Goal: Task Accomplishment & Management: Manage account settings

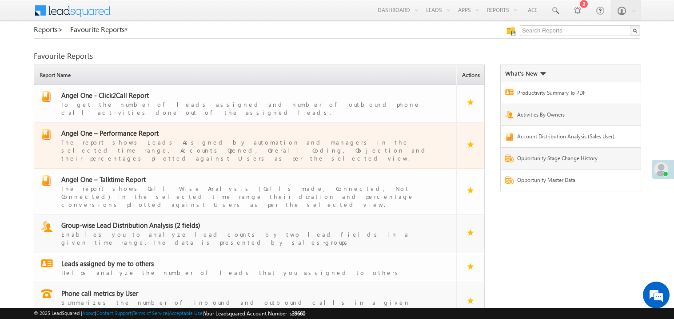
click at [118, 129] on span "Angel One – Performance Report" at bounding box center [109, 132] width 97 height 9
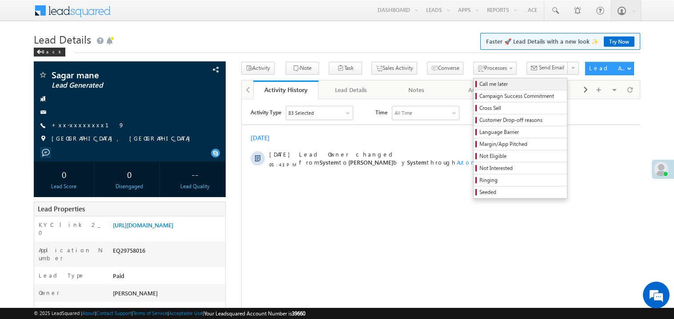
click at [480, 80] on span "Call me later" at bounding box center [522, 84] width 84 height 8
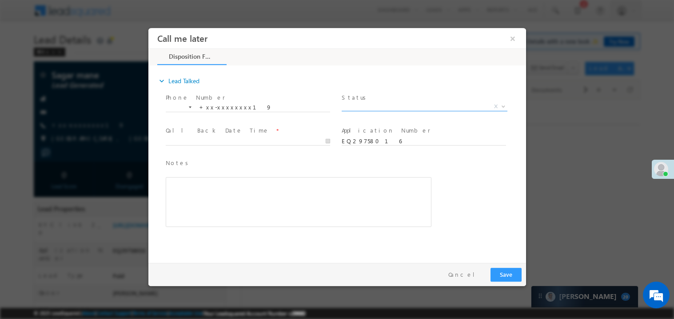
click at [362, 102] on span "X" at bounding box center [424, 106] width 166 height 9
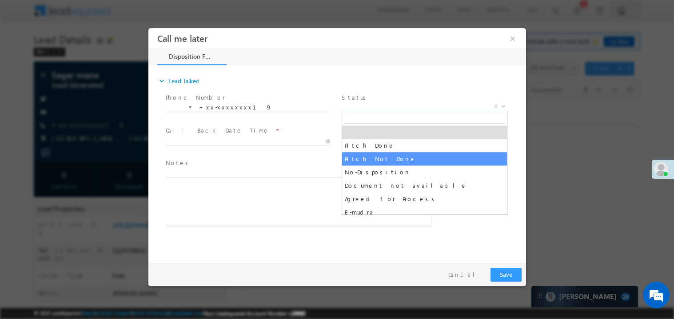
select select "Pitch Not Done"
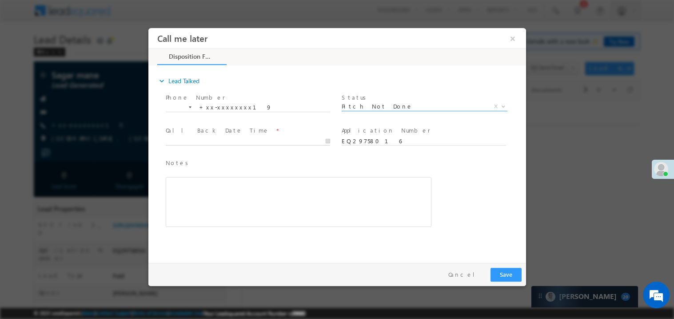
click at [204, 138] on body "Call me later ×" at bounding box center [337, 143] width 378 height 231
type input "09/29/25 6:28 PM"
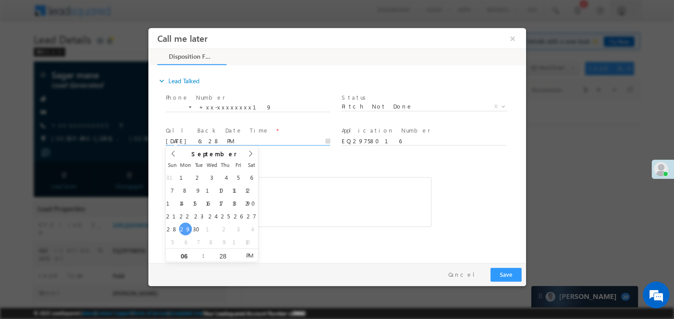
click at [382, 185] on div "Rich Text Editor, 40788eee-0fb2-11ec-a811-0adc8a9d82c2__tab1__section1__Notes__…" at bounding box center [298, 202] width 266 height 50
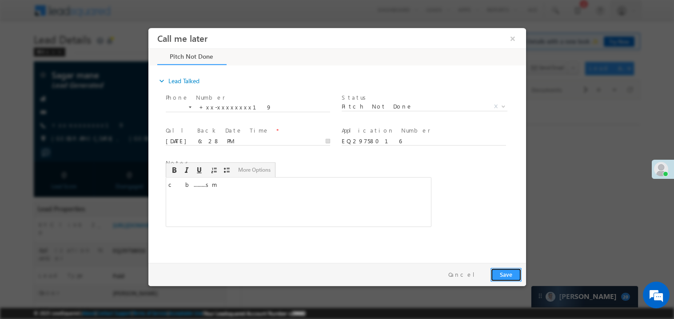
click at [516, 271] on button "Save" at bounding box center [505, 274] width 31 height 14
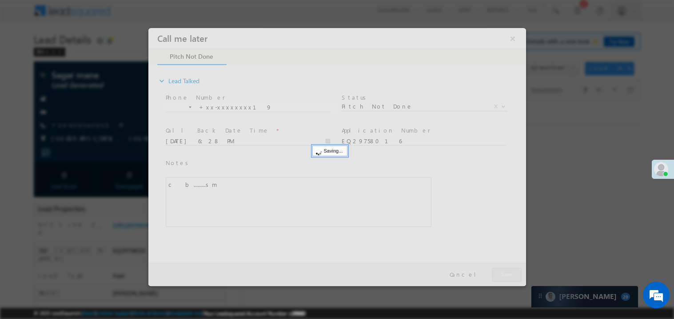
click at [516, 271] on div at bounding box center [337, 157] width 378 height 258
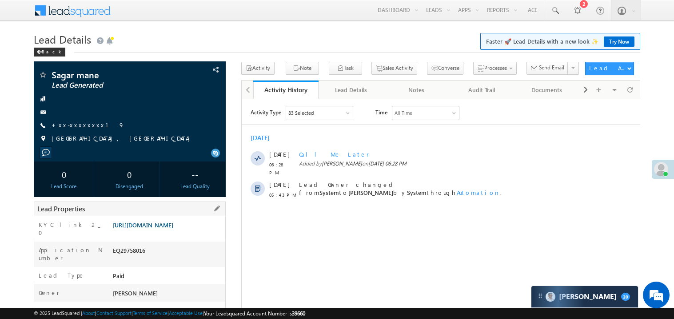
click at [166, 229] on link "https://angelbroking1-pk3em7sa.customui-test.leadsquared.com?leadId=0e30a752-27…" at bounding box center [143, 225] width 60 height 8
click at [616, 40] on link "Try Now" at bounding box center [619, 41] width 31 height 10
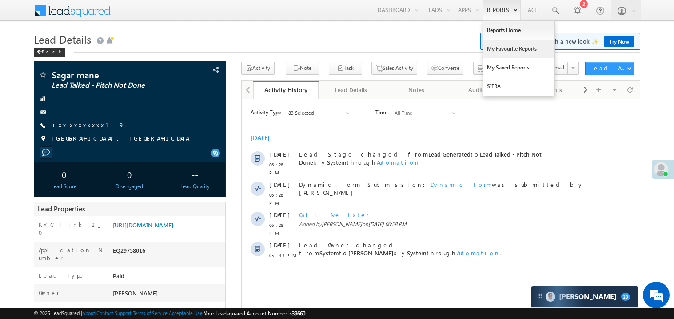
click at [495, 46] on link "My Favourite Reports" at bounding box center [519, 49] width 71 height 19
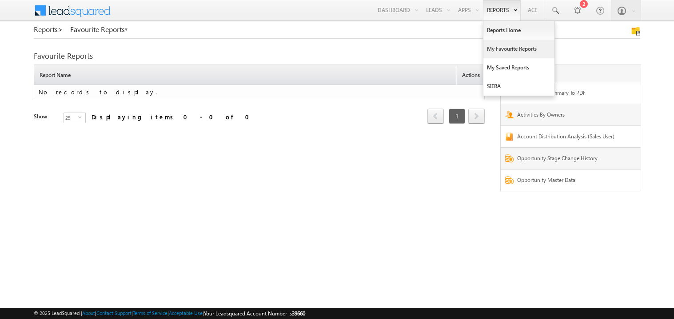
click at [504, 47] on link "My Favourite Reports" at bounding box center [519, 49] width 71 height 19
click at [501, 47] on link "My Favourite Reports" at bounding box center [519, 49] width 71 height 19
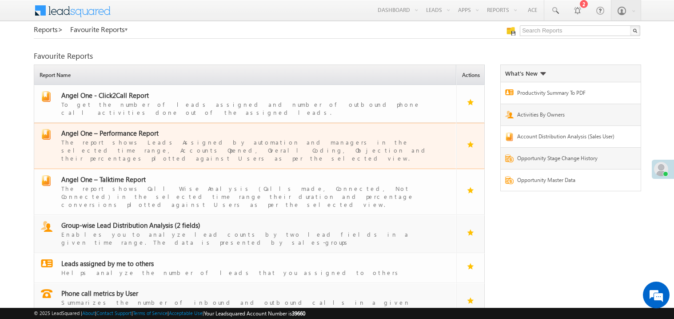
click at [115, 123] on td "Angel One – Performance Report The report shows Leads Assigned by automation an…" at bounding box center [245, 146] width 423 height 46
click at [120, 128] on span "Angel One – Performance Report" at bounding box center [109, 132] width 97 height 9
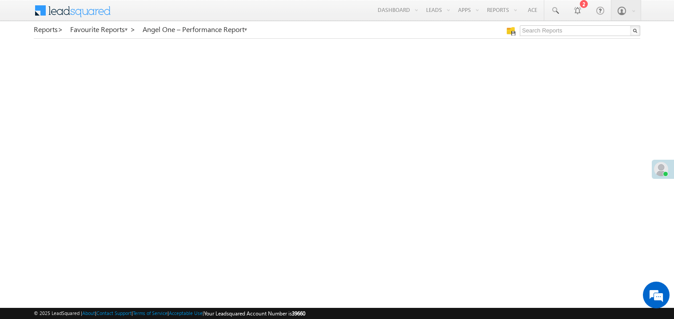
click at [657, 172] on span at bounding box center [661, 169] width 14 height 14
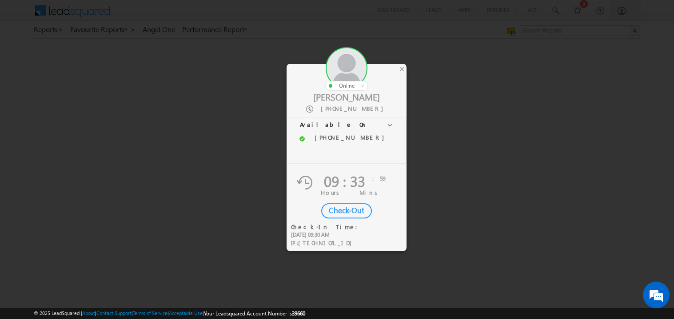
click at [345, 210] on div "Check-Out" at bounding box center [346, 210] width 51 height 15
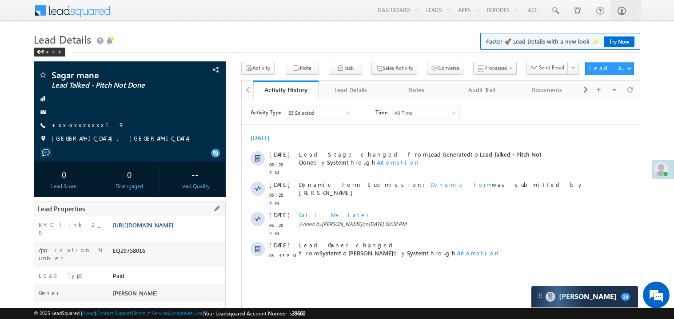
click at [173, 229] on link "https://angelbroking1-pk3em7sa.customui-test.leadsquared.com?leadId=0e30a752-27…" at bounding box center [143, 225] width 60 height 8
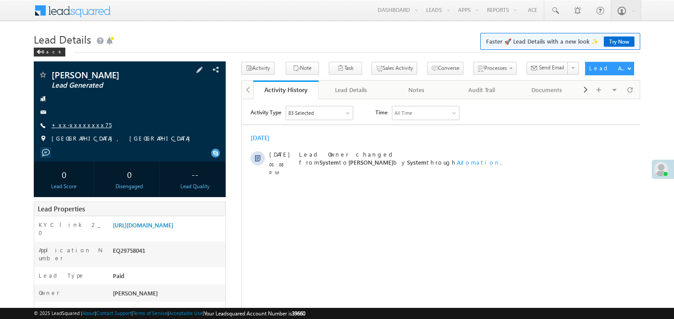
click at [82, 123] on link "+xx-xxxxxxxx75" at bounding box center [82, 125] width 60 height 8
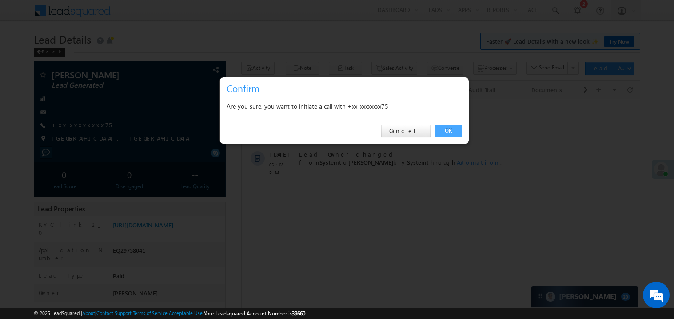
click at [447, 132] on link "OK" at bounding box center [448, 130] width 27 height 12
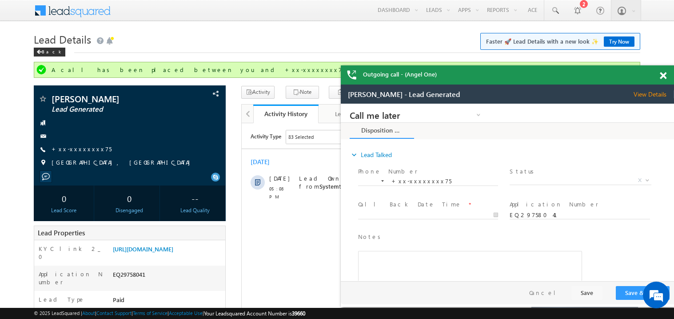
click at [663, 77] on span at bounding box center [663, 76] width 7 height 8
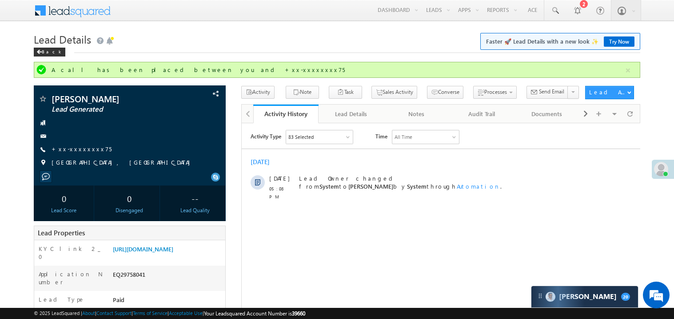
click at [226, 42] on h1 "Lead Details Faster 🚀 Lead Details with a new look ✨ Try Now" at bounding box center [337, 38] width 607 height 17
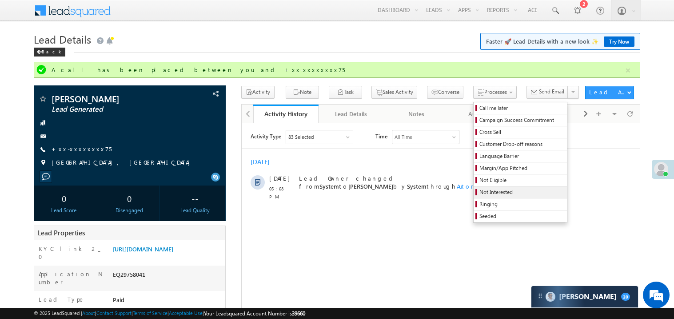
click at [480, 192] on span "Not Interested" at bounding box center [522, 192] width 84 height 8
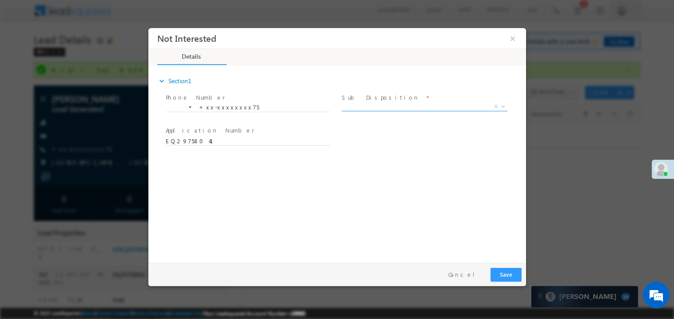
click at [362, 107] on span "X" at bounding box center [424, 106] width 166 height 9
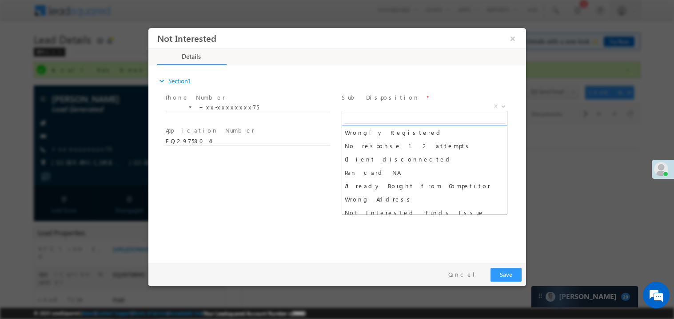
scroll to position [80, 0]
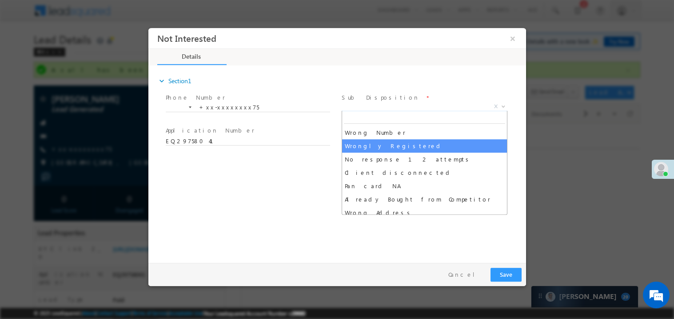
select select "Wrongly Registered"
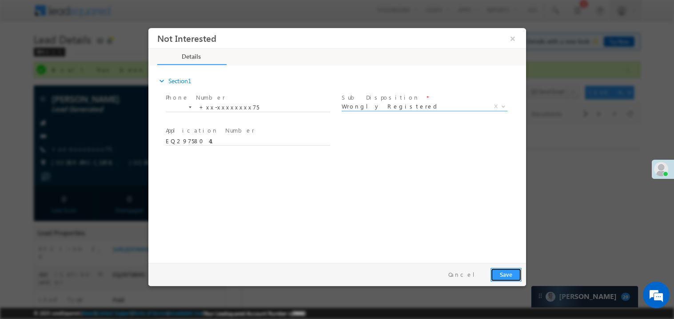
click at [509, 271] on button "Save" at bounding box center [505, 274] width 31 height 14
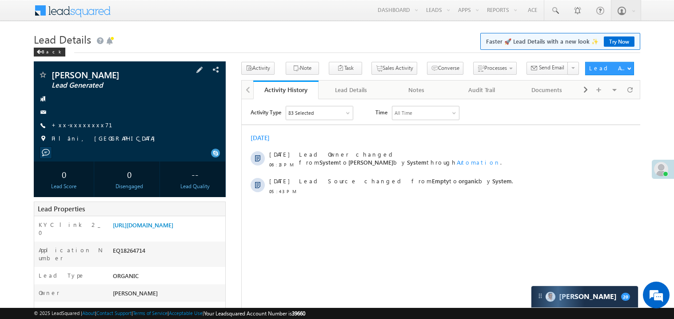
click at [81, 120] on div "[PERSON_NAME] Lead Generated +xx-xxxxxxxx71" at bounding box center [129, 108] width 183 height 77
click at [81, 126] on link "+xx-xxxxxxxx71" at bounding box center [88, 125] width 72 height 8
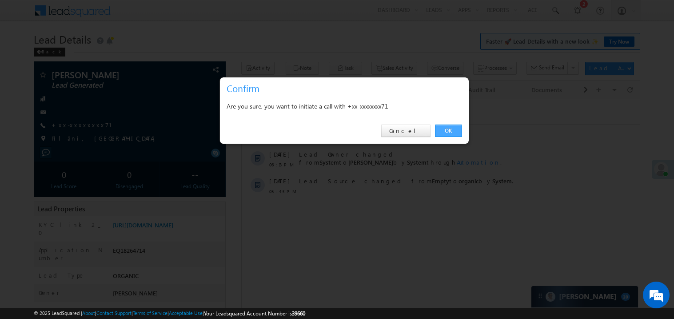
click at [445, 127] on link "OK" at bounding box center [448, 130] width 27 height 12
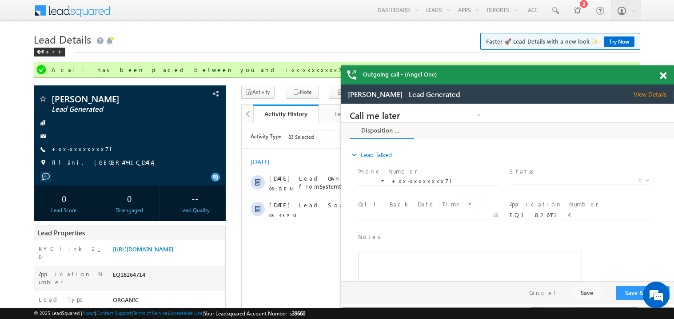
click at [669, 84] on div "Outgoing call - (Angel One)" at bounding box center [507, 74] width 333 height 19
click at [664, 76] on span at bounding box center [663, 76] width 7 height 8
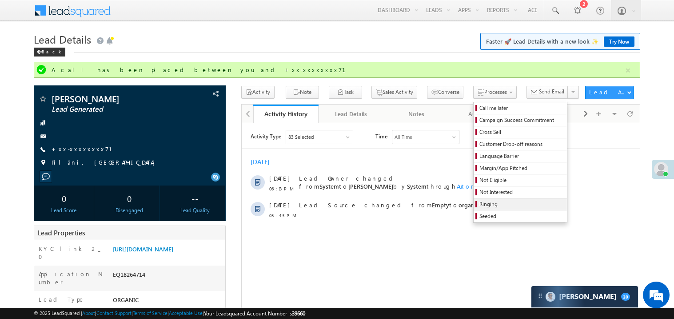
click at [480, 205] on span "Ringing" at bounding box center [522, 204] width 84 height 8
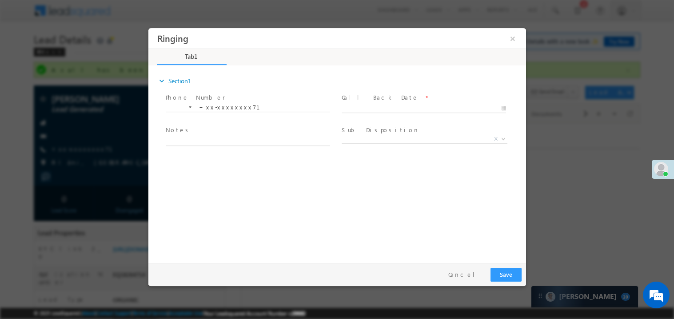
click at [363, 102] on div at bounding box center [427, 107] width 173 height 11
click at [352, 106] on body "Ringing ×" at bounding box center [337, 143] width 378 height 231
type input "09/29/25 6:56 PM"
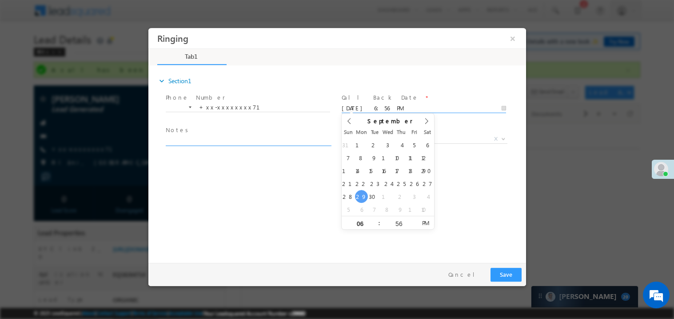
click at [232, 137] on textarea at bounding box center [247, 140] width 165 height 10
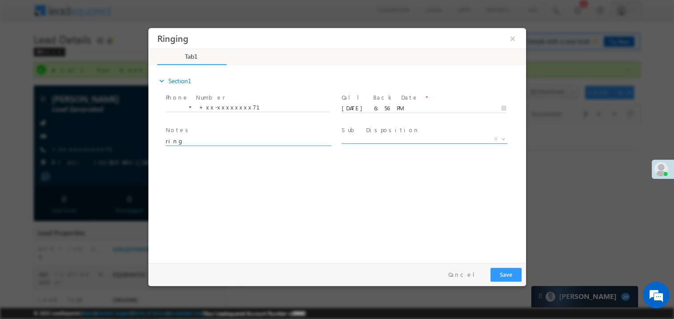
type textarea "ring"
click at [360, 142] on span "X" at bounding box center [424, 138] width 166 height 9
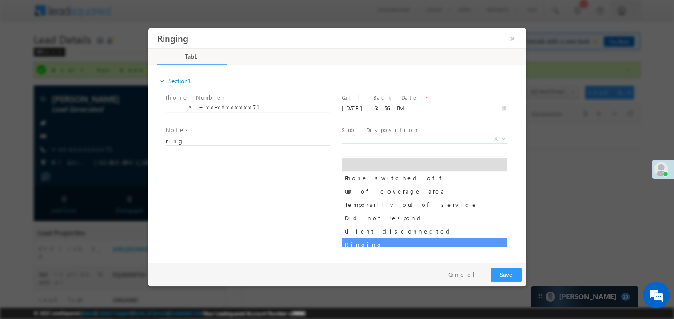
select select "Ringing"
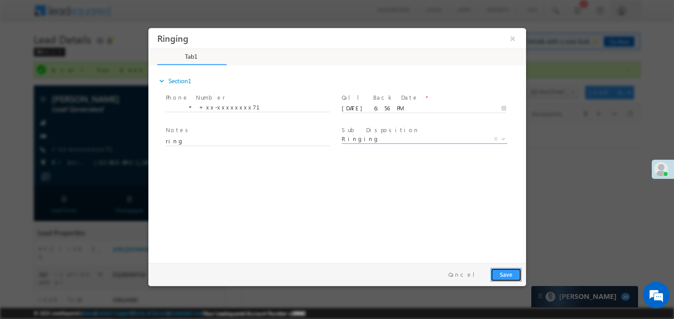
click at [513, 267] on button "Save" at bounding box center [505, 274] width 31 height 14
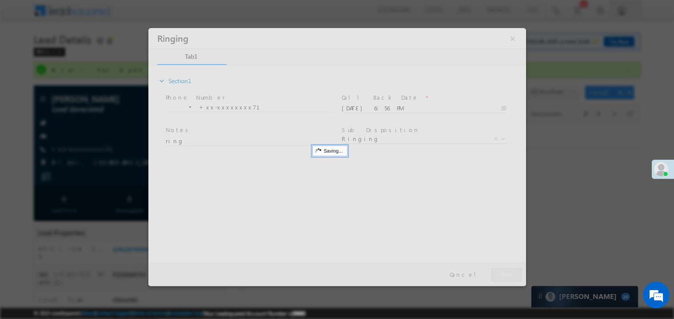
click at [513, 266] on div at bounding box center [337, 157] width 378 height 258
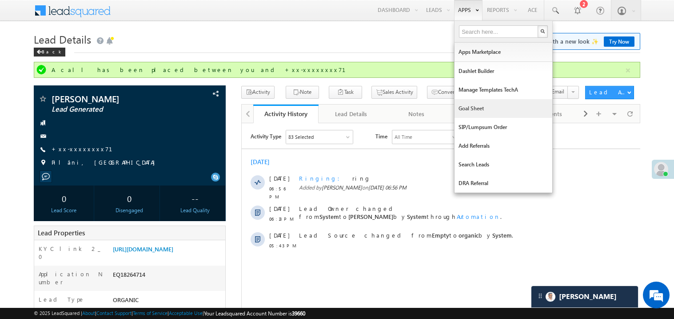
click at [469, 105] on link "Goal Sheet" at bounding box center [504, 108] width 98 height 19
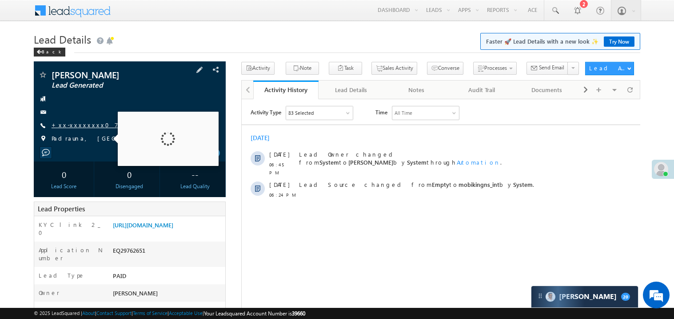
click at [78, 123] on link "+xx-xxxxxxxx07" at bounding box center [85, 125] width 67 height 8
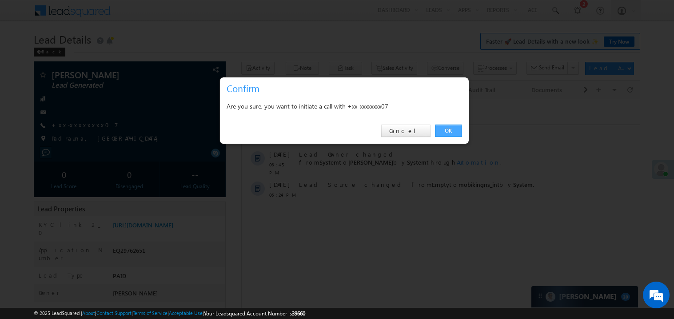
click at [450, 131] on link "OK" at bounding box center [448, 130] width 27 height 12
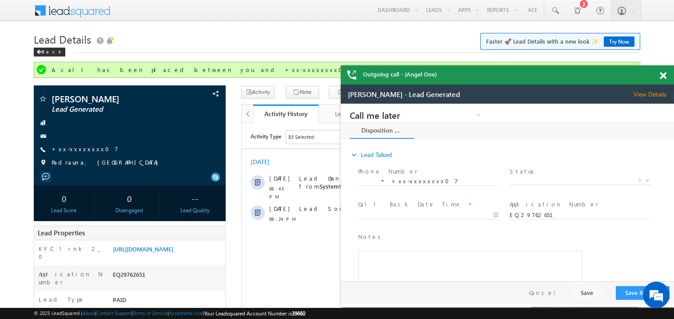
click at [661, 77] on span at bounding box center [663, 76] width 7 height 8
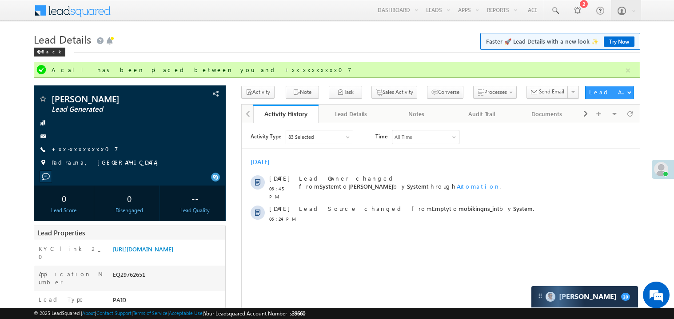
click at [294, 36] on h1 "Lead Details Faster 🚀 Lead Details with a new look ✨ Try Now" at bounding box center [337, 38] width 607 height 17
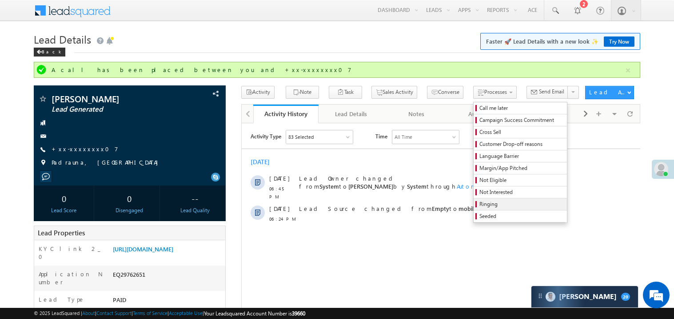
click at [491, 204] on span "Ringing" at bounding box center [522, 204] width 84 height 8
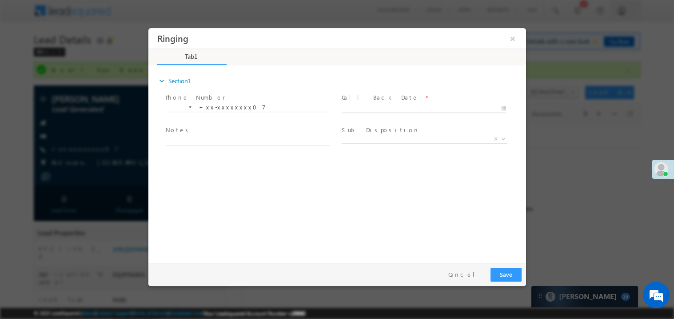
click at [358, 109] on body "Ringing ×" at bounding box center [337, 143] width 378 height 231
type input "09/29/25 6:57 PM"
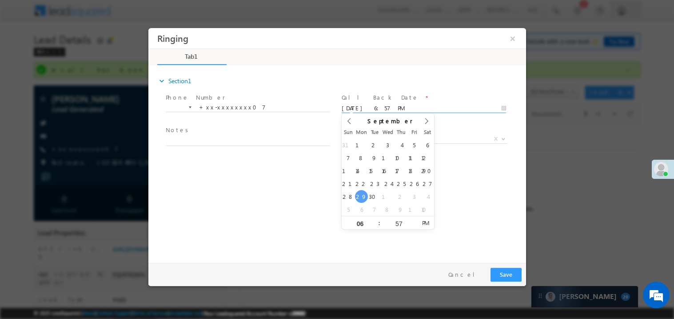
click at [228, 130] on span "Notes *" at bounding box center [247, 130] width 164 height 10
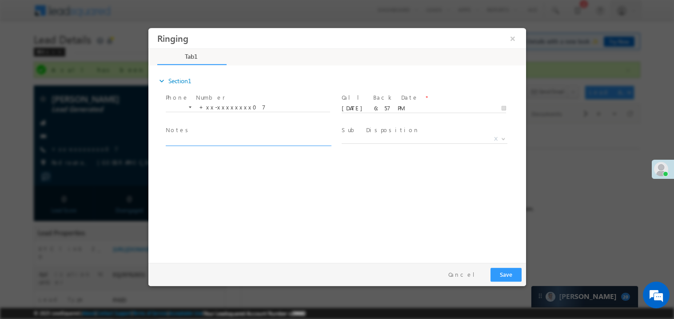
click at [220, 136] on textarea at bounding box center [247, 140] width 165 height 10
type textarea "ring"
click at [364, 137] on span "X" at bounding box center [424, 138] width 166 height 9
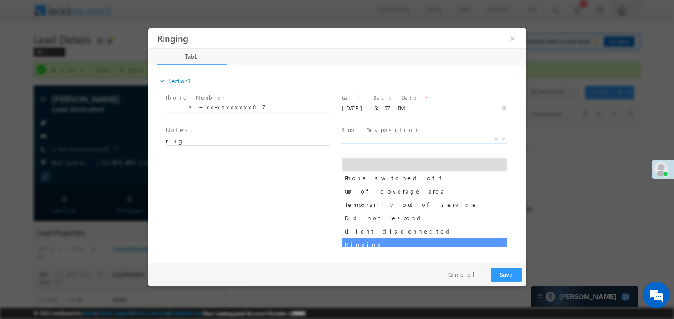
select select "Ringing"
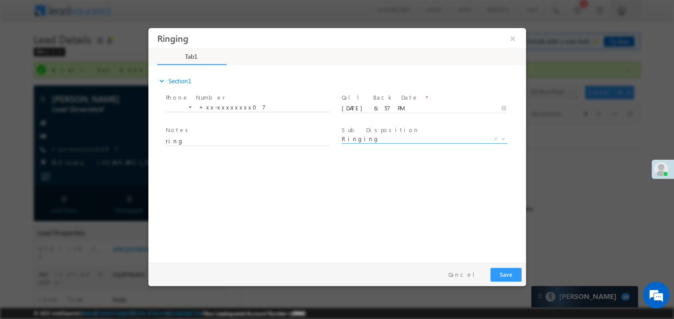
click at [345, 249] on div "expand_more Section1 Phone Number *" at bounding box center [338, 162] width 373 height 192
click at [506, 270] on button "Save" at bounding box center [505, 274] width 31 height 14
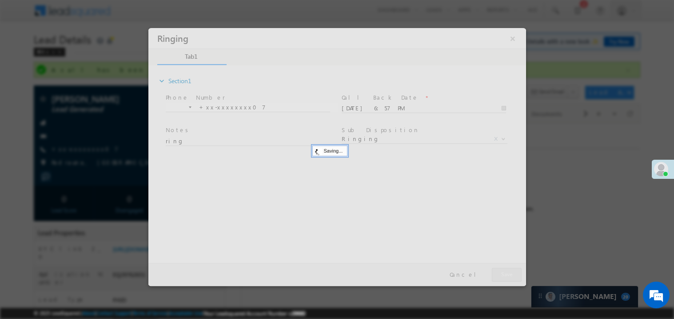
click at [506, 270] on div at bounding box center [337, 157] width 378 height 258
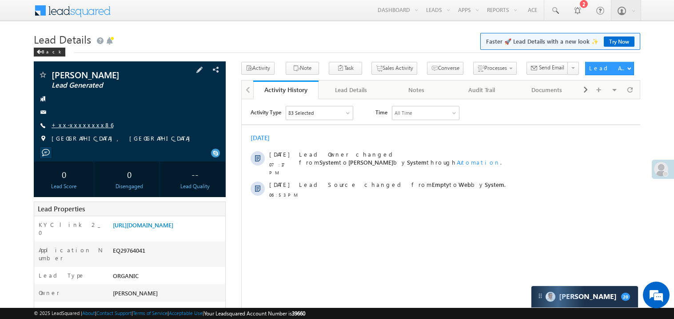
click at [81, 123] on link "+xx-xxxxxxxx86" at bounding box center [83, 125] width 62 height 8
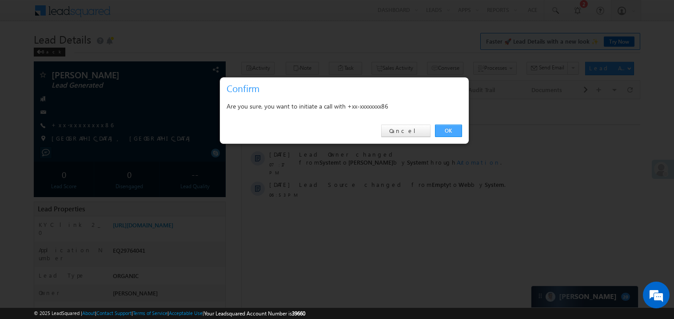
click at [448, 125] on link "OK" at bounding box center [448, 130] width 27 height 12
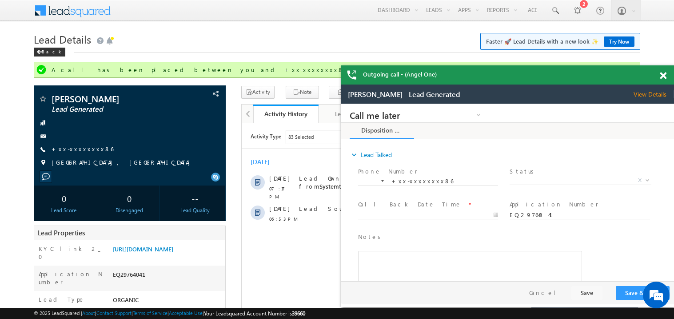
click at [665, 75] on span at bounding box center [663, 76] width 7 height 8
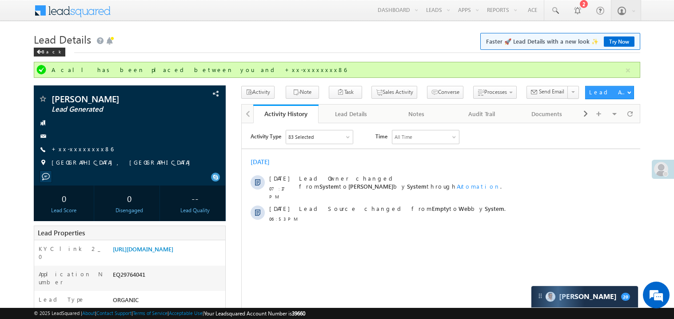
click at [308, 38] on h1 "Lead Details Faster 🚀 Lead Details with a new look ✨ Try Now" at bounding box center [337, 38] width 607 height 17
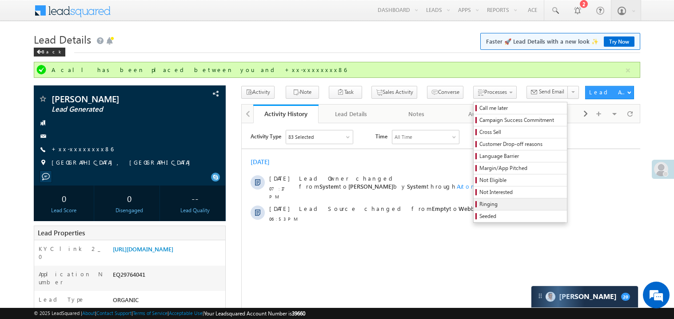
click at [492, 207] on span "Ringing" at bounding box center [522, 204] width 84 height 8
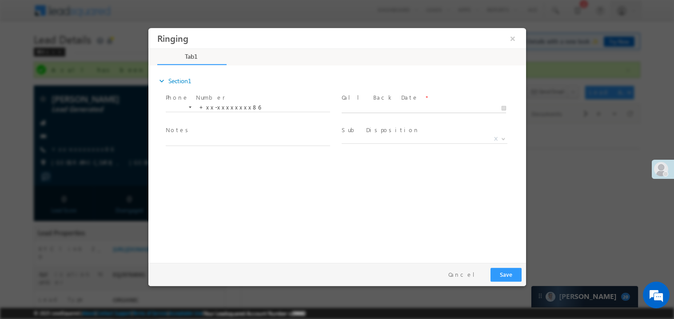
click at [373, 108] on body "Ringing ×" at bounding box center [337, 143] width 378 height 231
type input "[DATE] 7:23 PM"
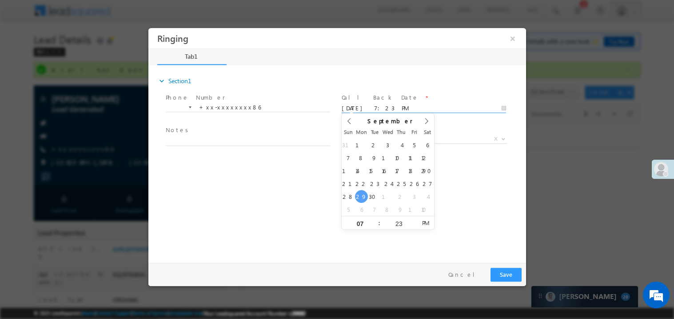
click at [208, 147] on span at bounding box center [247, 150] width 164 height 10
click at [197, 136] on textarea at bounding box center [247, 140] width 165 height 10
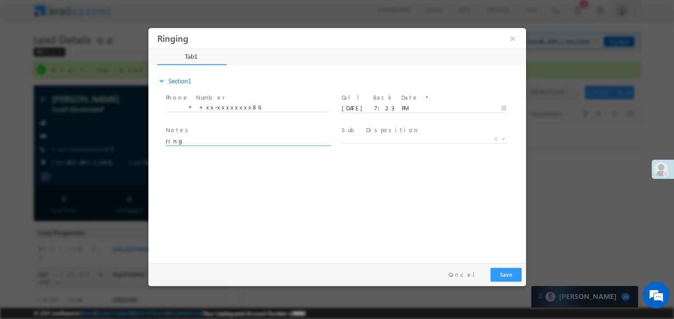
type textarea "ring"
click at [504, 273] on button "Save" at bounding box center [505, 274] width 31 height 14
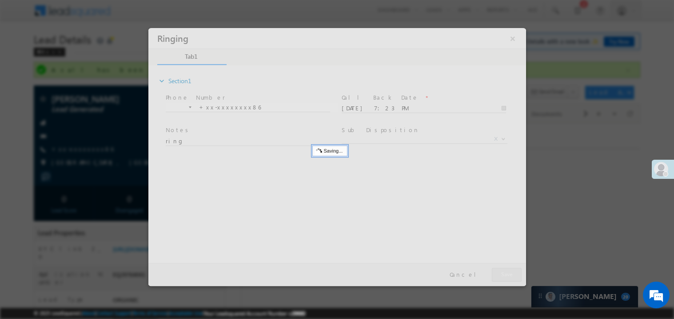
click at [504, 273] on div at bounding box center [337, 157] width 378 height 258
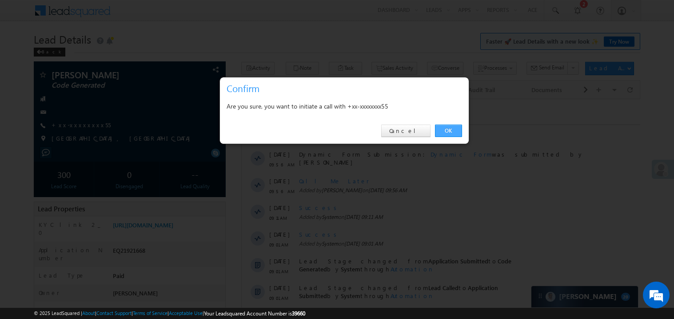
click at [451, 129] on link "OK" at bounding box center [448, 130] width 27 height 12
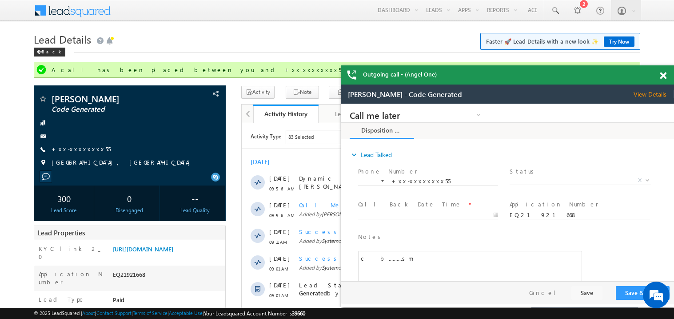
click at [666, 74] on span at bounding box center [663, 76] width 7 height 8
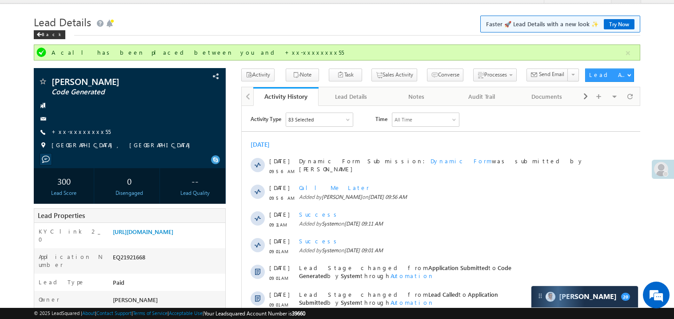
click at [265, 48] on div "A call has been placed between you and +xx-xxxxxxxx55" at bounding box center [337, 52] width 607 height 16
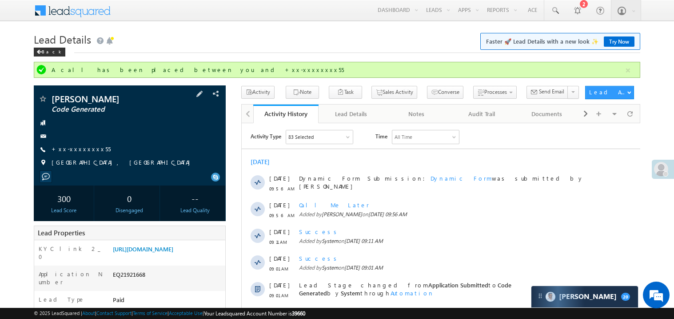
click at [77, 137] on div at bounding box center [129, 136] width 183 height 9
click at [79, 148] on link "+xx-xxxxxxxx55" at bounding box center [81, 149] width 59 height 8
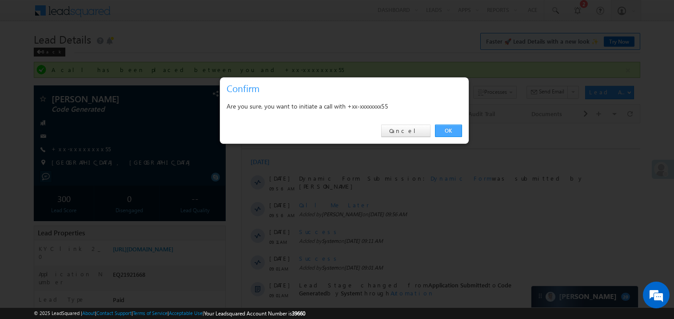
click at [449, 129] on link "OK" at bounding box center [448, 130] width 27 height 12
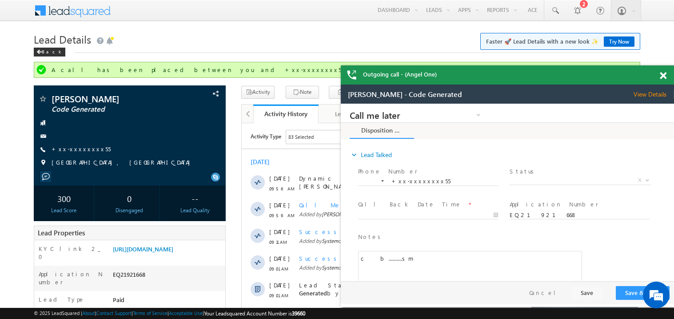
click at [664, 74] on span at bounding box center [663, 76] width 7 height 8
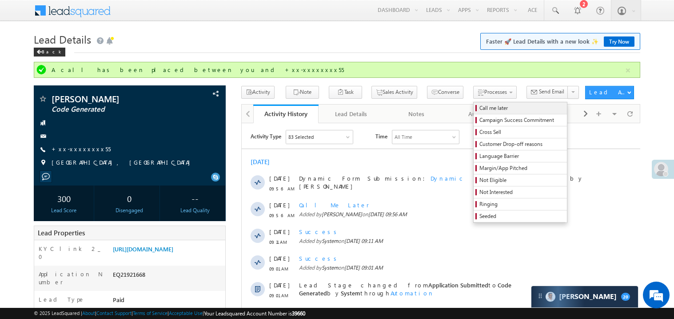
click at [480, 108] on span "Call me later" at bounding box center [522, 108] width 84 height 8
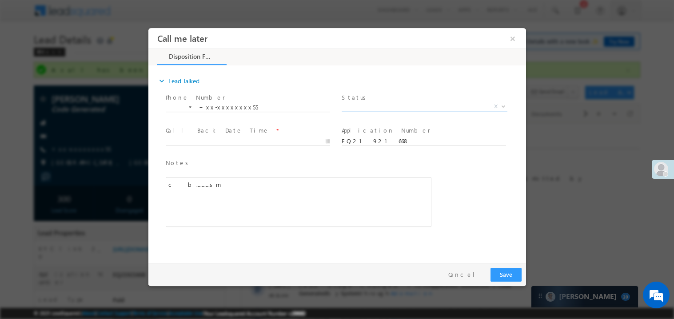
click at [381, 105] on span "X" at bounding box center [424, 106] width 166 height 9
select select "Pitch Not Done"
click at [237, 144] on body "Call me later ×" at bounding box center [337, 143] width 378 height 231
type input "09/29/25 7:37 PM"
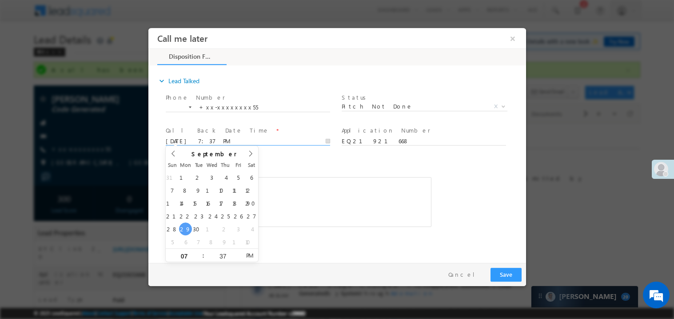
click at [267, 215] on div "c b..........sm" at bounding box center [298, 202] width 266 height 50
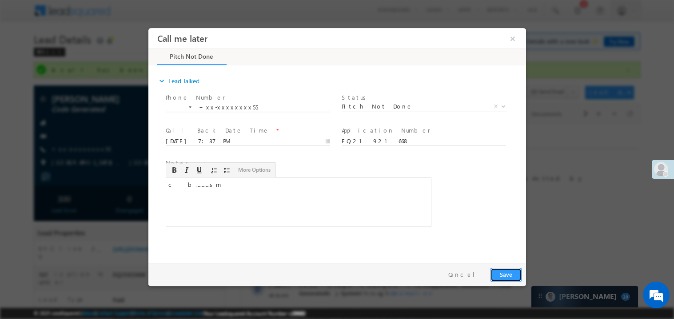
click at [507, 276] on button "Save" at bounding box center [505, 274] width 31 height 14
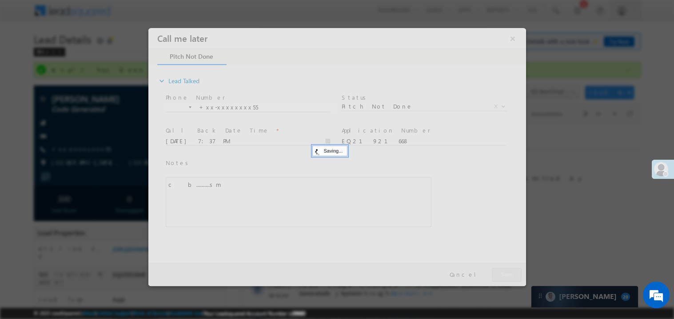
click at [507, 276] on div at bounding box center [337, 157] width 378 height 258
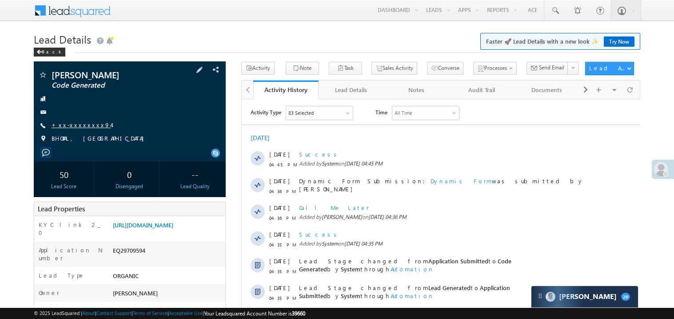
click at [77, 125] on link "+xx-xxxxxxxx94" at bounding box center [82, 125] width 60 height 8
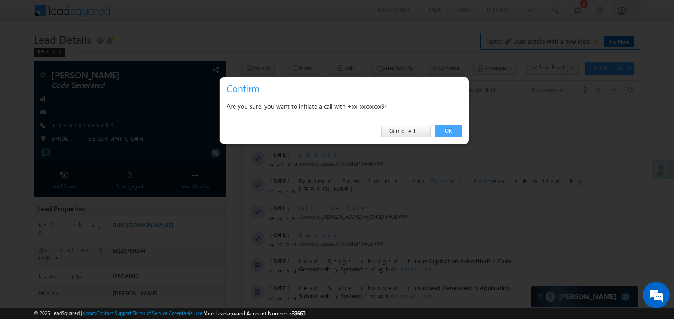
click at [449, 127] on link "OK" at bounding box center [448, 130] width 27 height 12
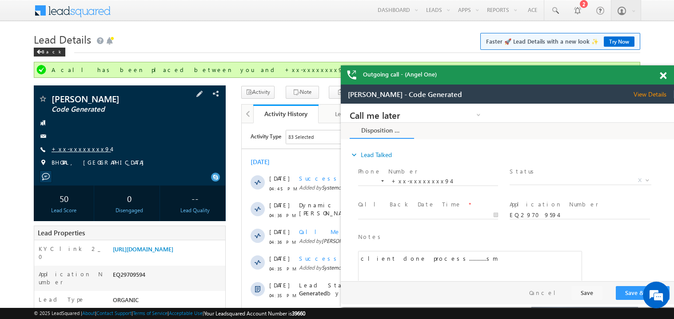
click at [82, 147] on link "+xx-xxxxxxxx94" at bounding box center [82, 149] width 60 height 8
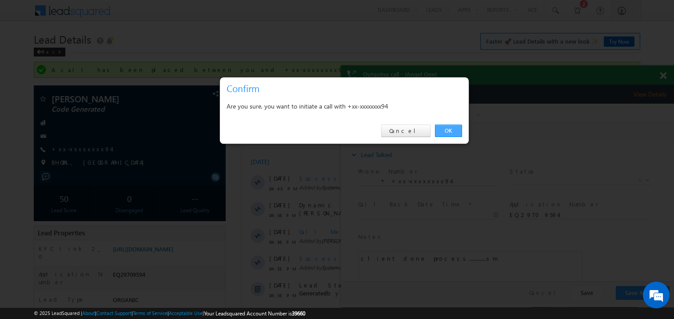
click at [450, 128] on link "OK" at bounding box center [448, 130] width 27 height 12
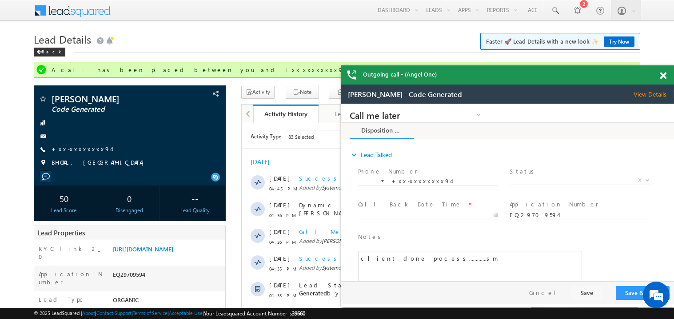
click at [663, 77] on span at bounding box center [663, 76] width 7 height 8
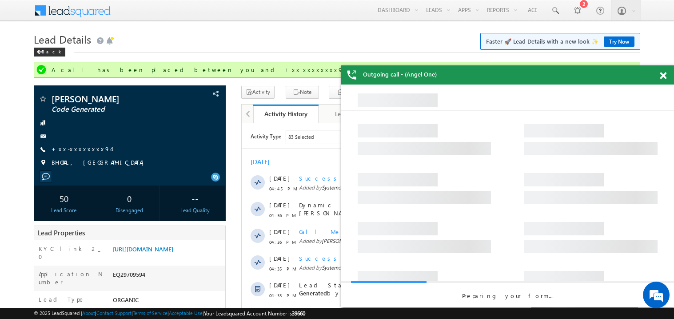
click at [662, 74] on span at bounding box center [663, 76] width 7 height 8
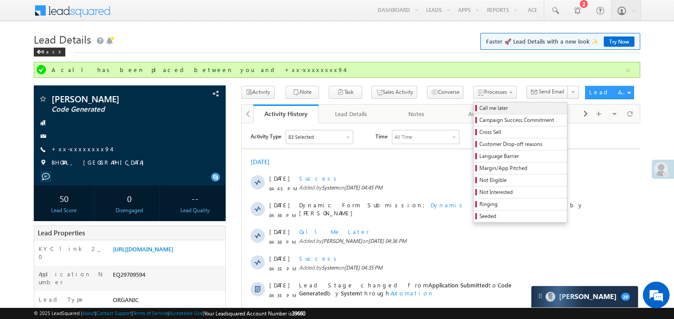
click at [480, 105] on span "Call me later" at bounding box center [522, 108] width 84 height 8
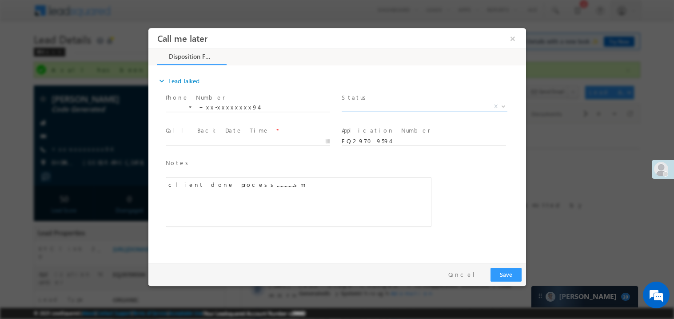
click at [367, 106] on span "X" at bounding box center [424, 106] width 166 height 9
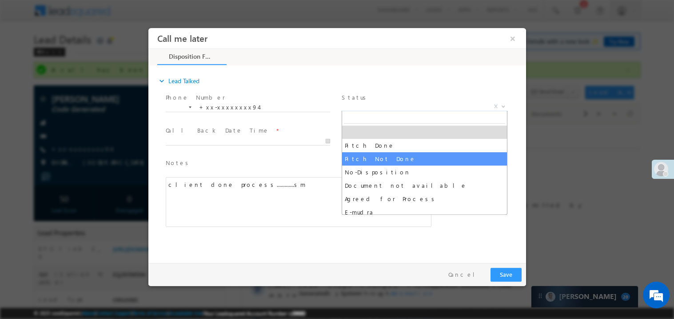
select select "Pitch Not Done"
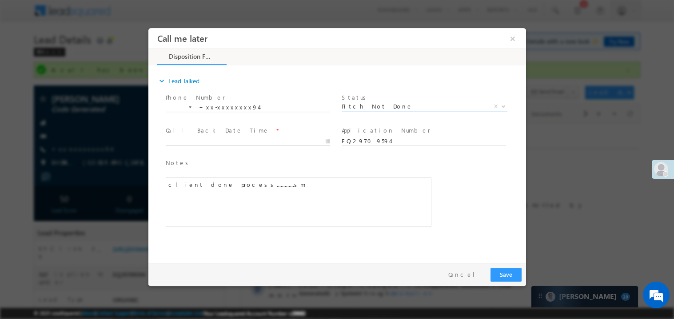
click at [197, 142] on body "Call me later ×" at bounding box center [337, 143] width 378 height 231
type input "09/29/25 7:39 PM"
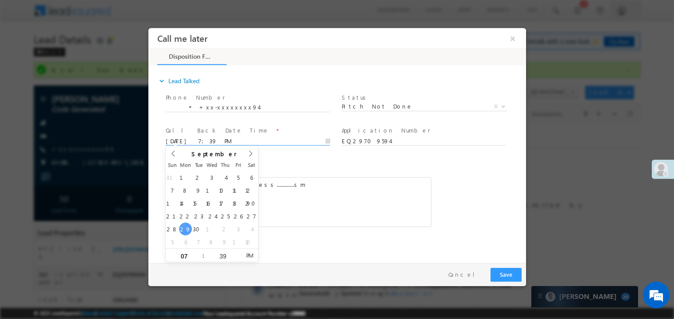
click at [281, 219] on div "client done process.............sm" at bounding box center [298, 202] width 266 height 50
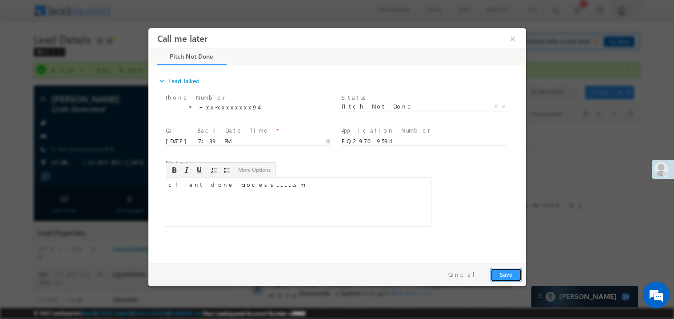
click at [512, 273] on button "Save" at bounding box center [505, 274] width 31 height 14
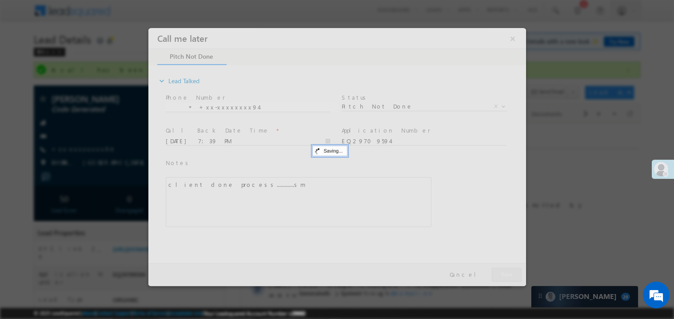
click at [512, 273] on div at bounding box center [337, 157] width 378 height 258
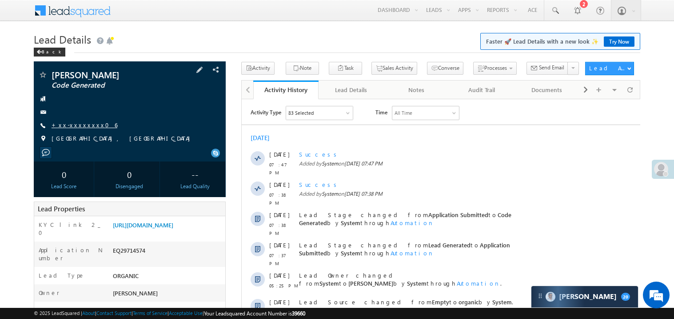
click at [80, 121] on link "+xx-xxxxxxxx06" at bounding box center [85, 125] width 66 height 8
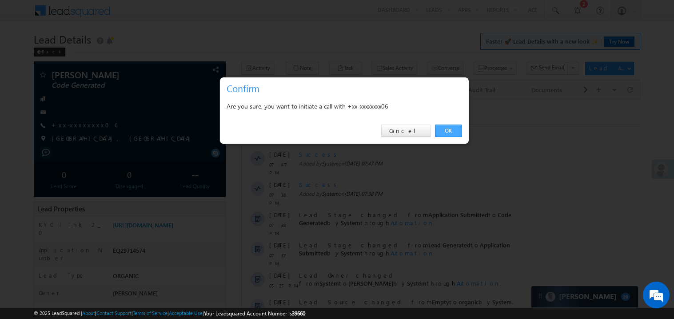
click at [452, 131] on link "OK" at bounding box center [448, 130] width 27 height 12
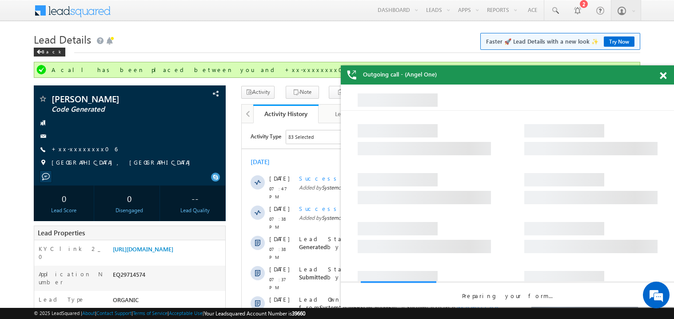
click at [662, 76] on span at bounding box center [663, 76] width 7 height 8
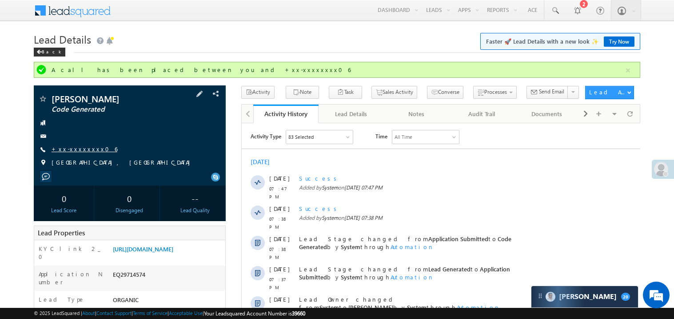
click at [74, 148] on link "+xx-xxxxxxxx06" at bounding box center [85, 149] width 66 height 8
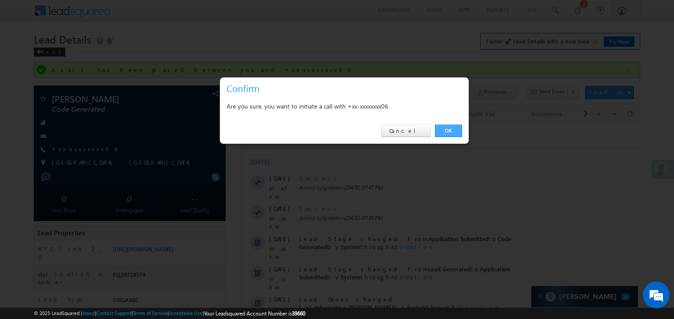
click at [449, 127] on link "OK" at bounding box center [448, 130] width 27 height 12
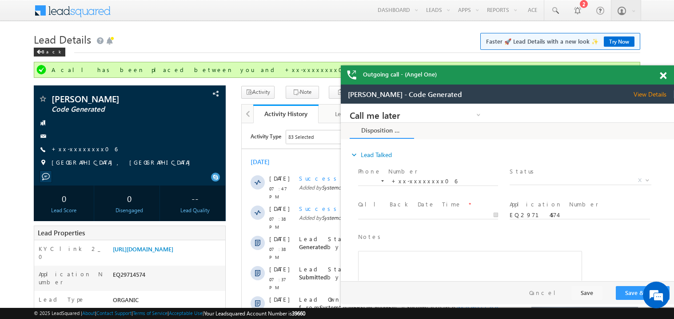
click at [666, 75] on span at bounding box center [663, 76] width 7 height 8
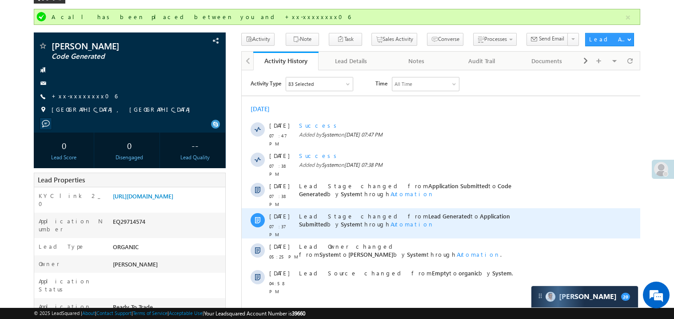
click at [454, 212] on span "Application Submitted" at bounding box center [404, 220] width 211 height 16
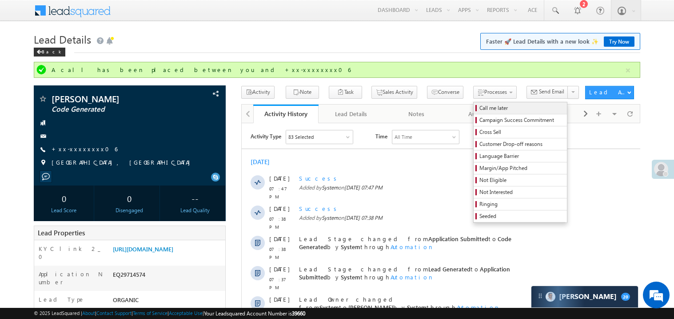
click at [480, 110] on span "Call me later" at bounding box center [522, 108] width 84 height 8
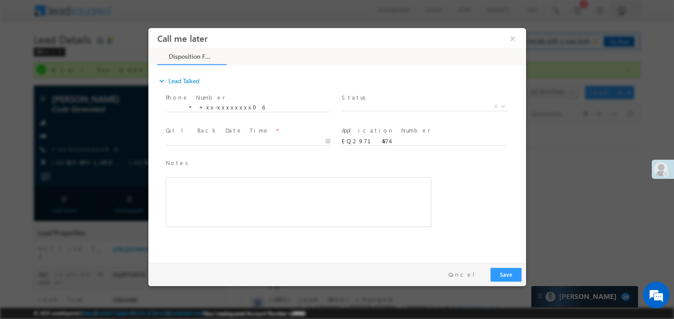
click at [359, 109] on span "Pitch Done Pitch Not Done No-Disposition Document not available Agreed for Proc…" at bounding box center [427, 107] width 173 height 11
click at [379, 103] on span "X" at bounding box center [424, 106] width 166 height 9
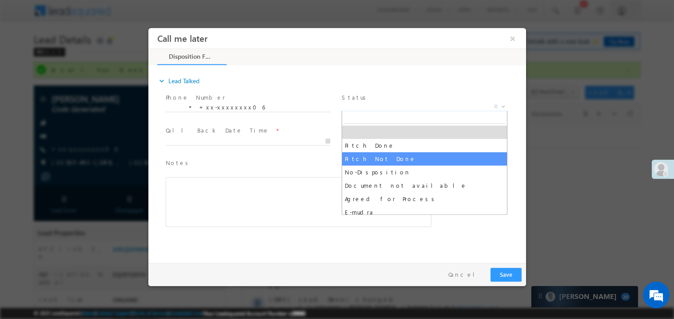
select select "Pitch Not Done"
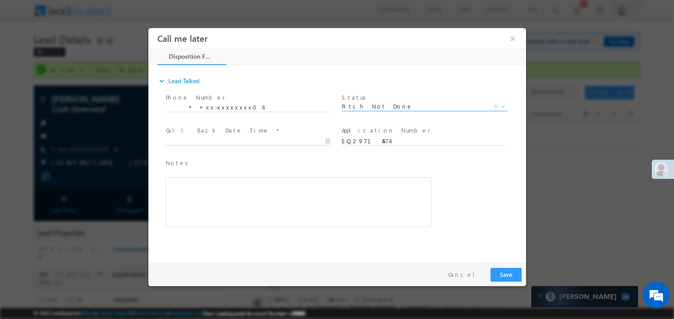
click at [189, 142] on body "Call me later ×" at bounding box center [337, 143] width 378 height 231
type input "09/29/25 7:44 PM"
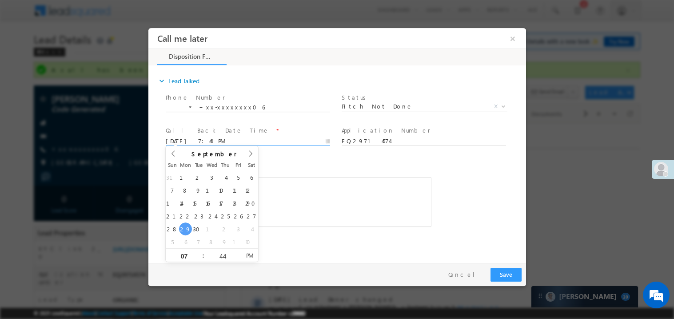
click at [341, 179] on div "Rich Text Editor, 40788eee-0fb2-11ec-a811-0adc8a9d82c2__tab1__section1__Notes__…" at bounding box center [298, 202] width 266 height 50
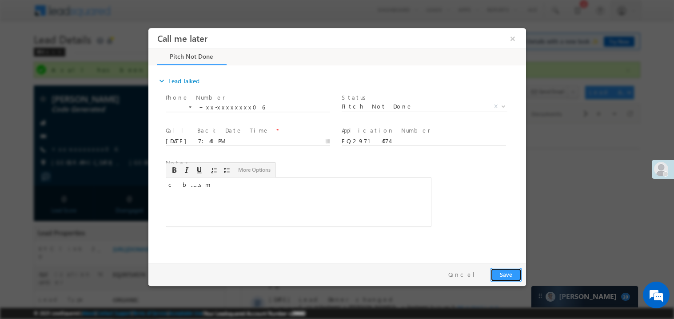
click at [506, 270] on button "Save" at bounding box center [505, 274] width 31 height 14
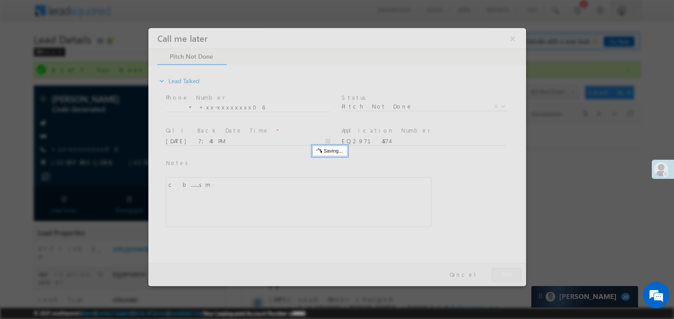
click at [506, 270] on div at bounding box center [337, 157] width 378 height 258
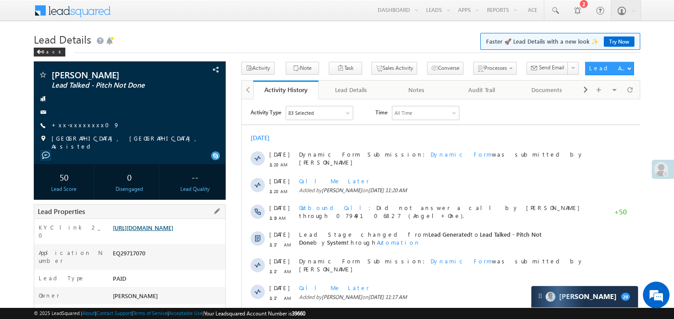
click at [173, 231] on link "[URL][DOMAIN_NAME]" at bounding box center [143, 228] width 60 height 8
click at [614, 41] on link "Try Now" at bounding box center [619, 41] width 31 height 10
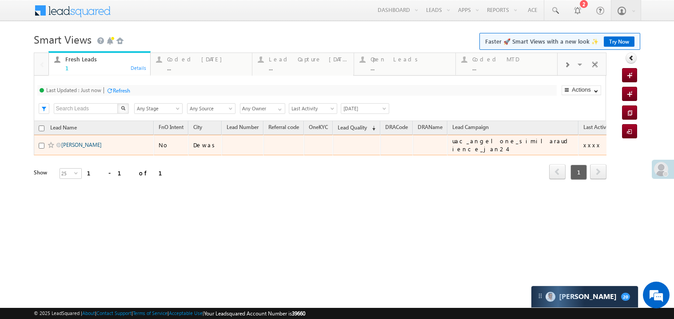
click at [91, 148] on link "[PERSON_NAME]" at bounding box center [81, 144] width 40 height 7
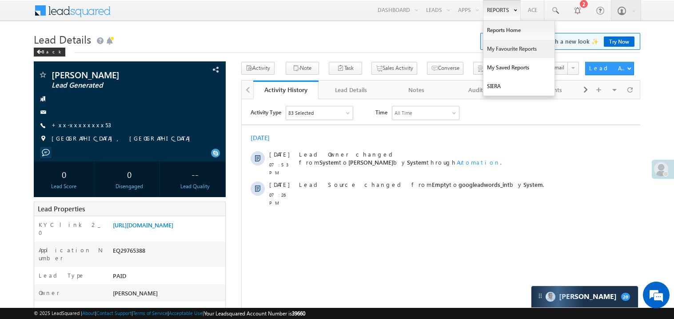
click at [499, 45] on link "My Favourite Reports" at bounding box center [519, 49] width 71 height 19
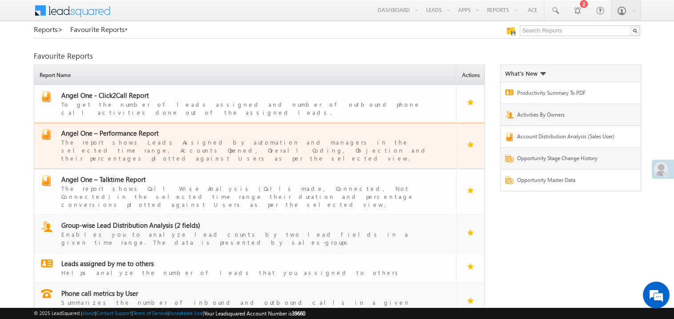
click at [122, 128] on span "Angel One – Performance Report" at bounding box center [109, 132] width 97 height 9
